Goal: Transaction & Acquisition: Purchase product/service

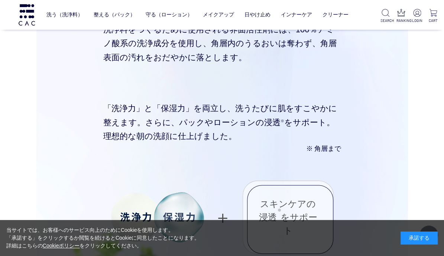
scroll to position [2675, 0]
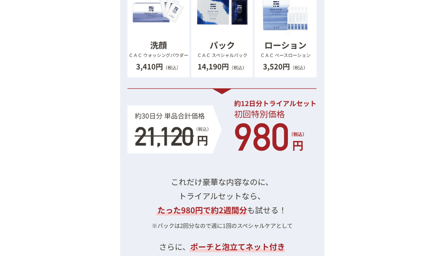
scroll to position [7654, 0]
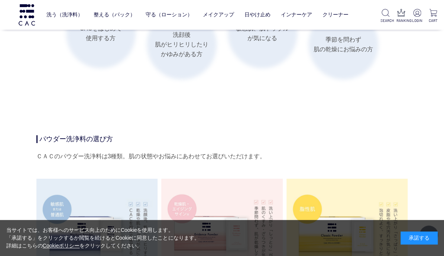
scroll to position [1300, 0]
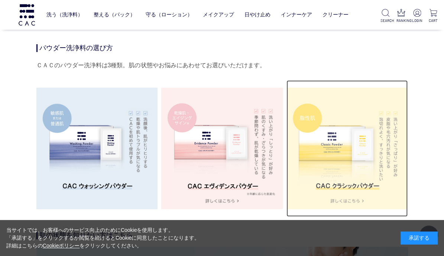
click at [344, 197] on img at bounding box center [346, 148] width 121 height 121
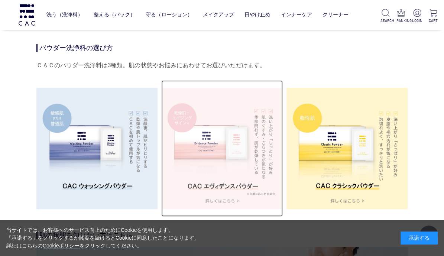
click at [237, 185] on img at bounding box center [221, 148] width 121 height 121
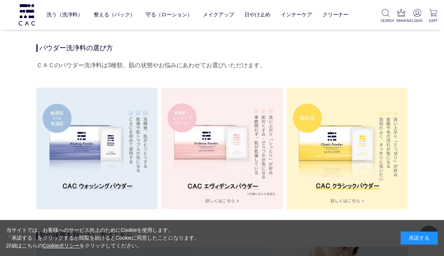
click at [106, 184] on img at bounding box center [96, 148] width 121 height 121
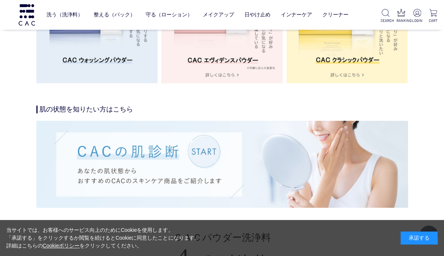
scroll to position [1337, 0]
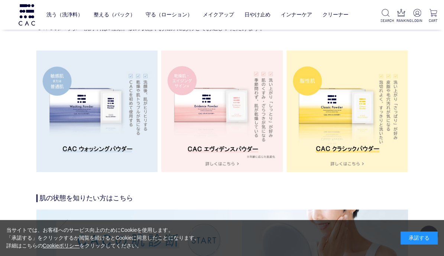
click at [92, 101] on img at bounding box center [96, 111] width 121 height 121
click at [52, 80] on img at bounding box center [96, 111] width 121 height 121
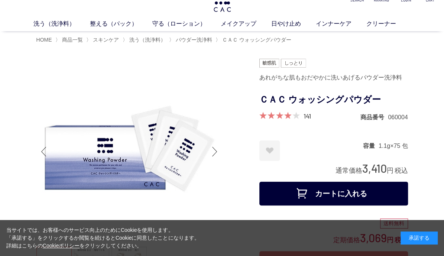
scroll to position [0, 0]
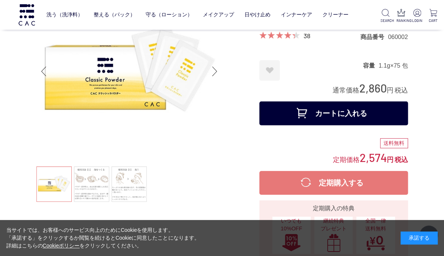
scroll to position [37, 0]
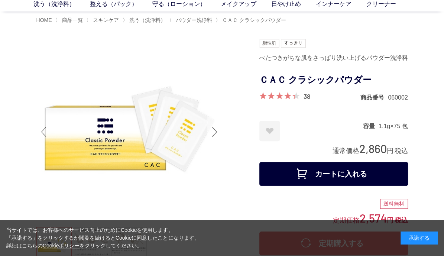
click at [217, 132] on div "Next slide" at bounding box center [214, 132] width 15 height 30
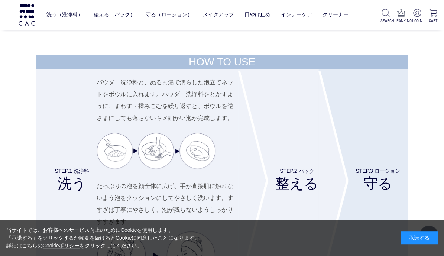
scroll to position [2712, 0]
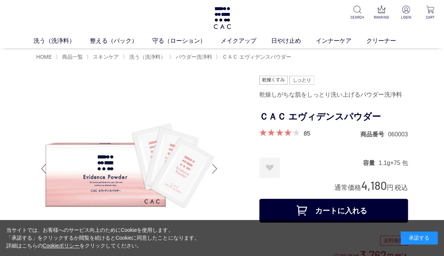
scroll to position [111, 0]
